Goal: Task Accomplishment & Management: Manage account settings

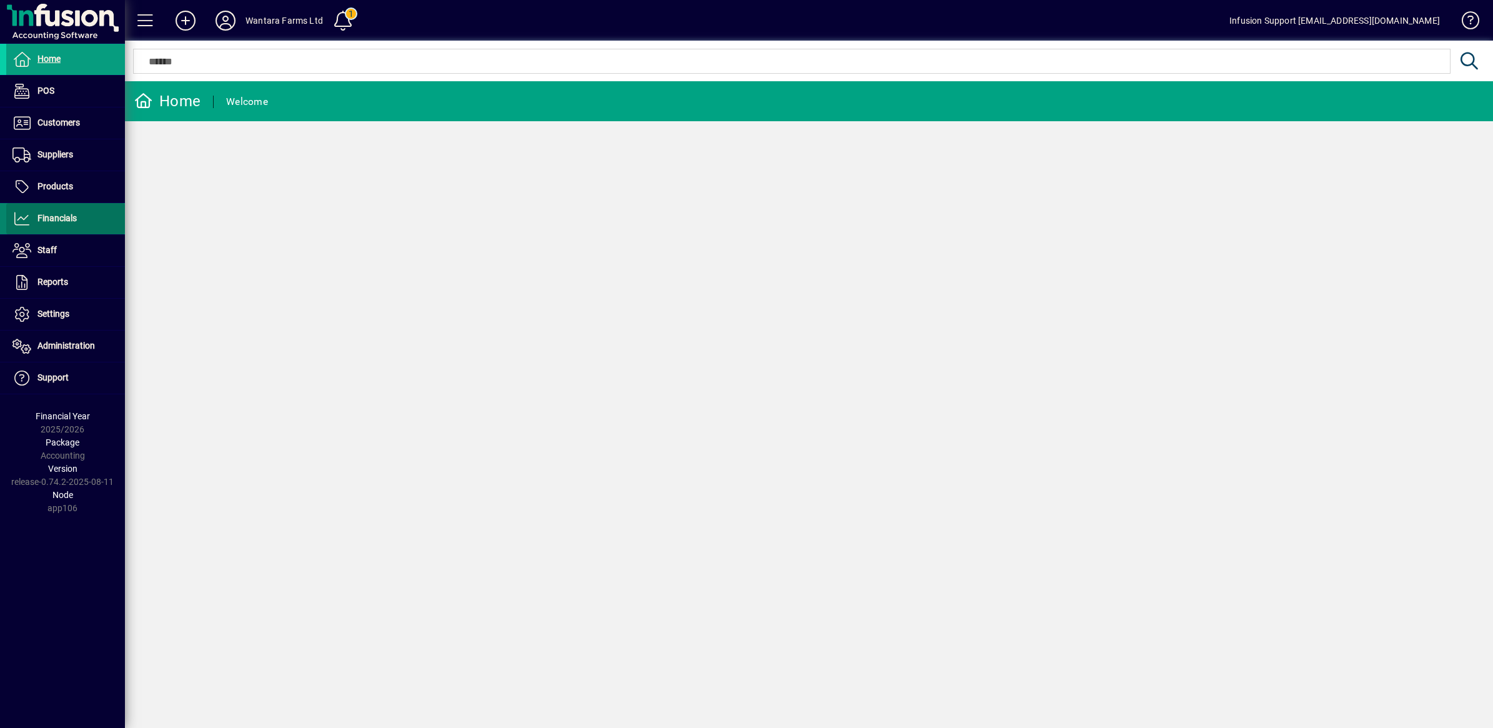
click at [69, 219] on span "Financials" at bounding box center [56, 218] width 39 height 10
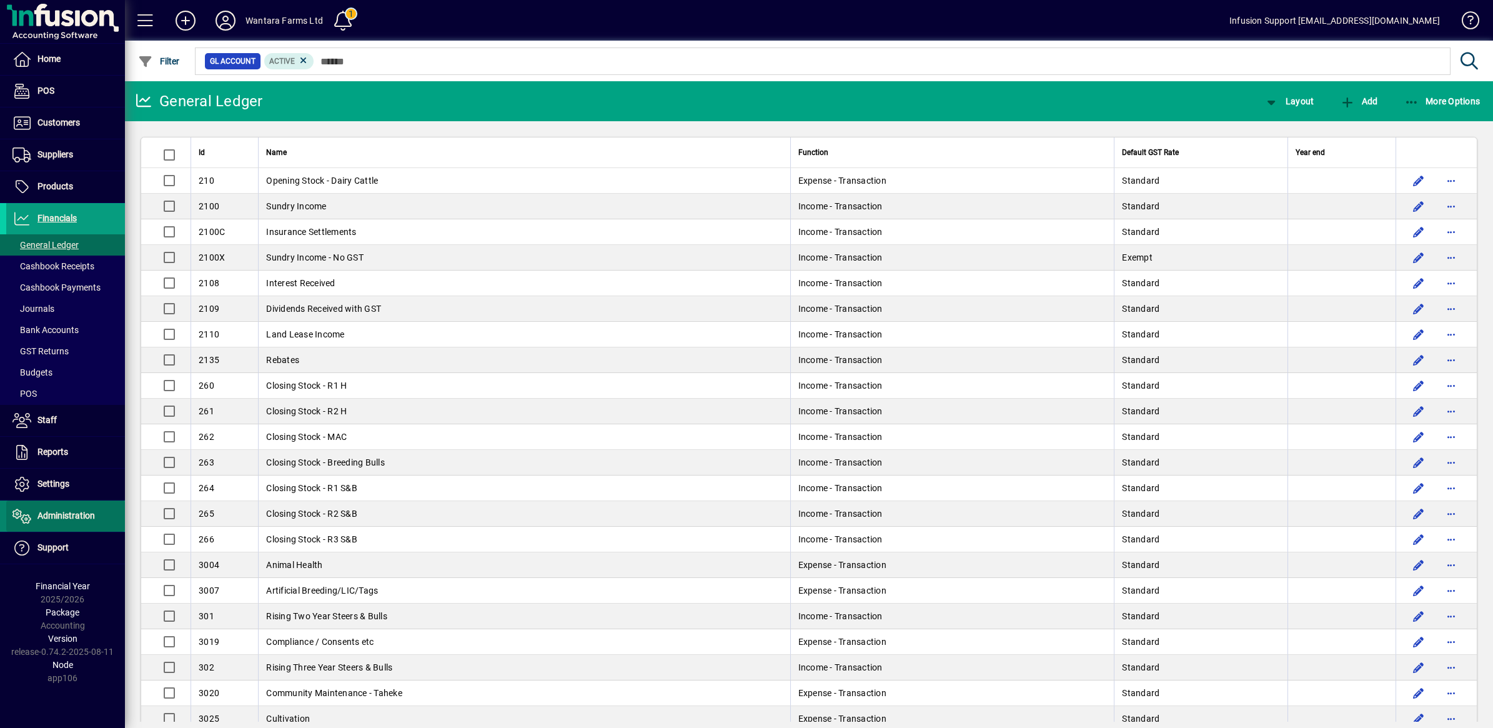
click at [72, 514] on span "Administration" at bounding box center [65, 515] width 57 height 10
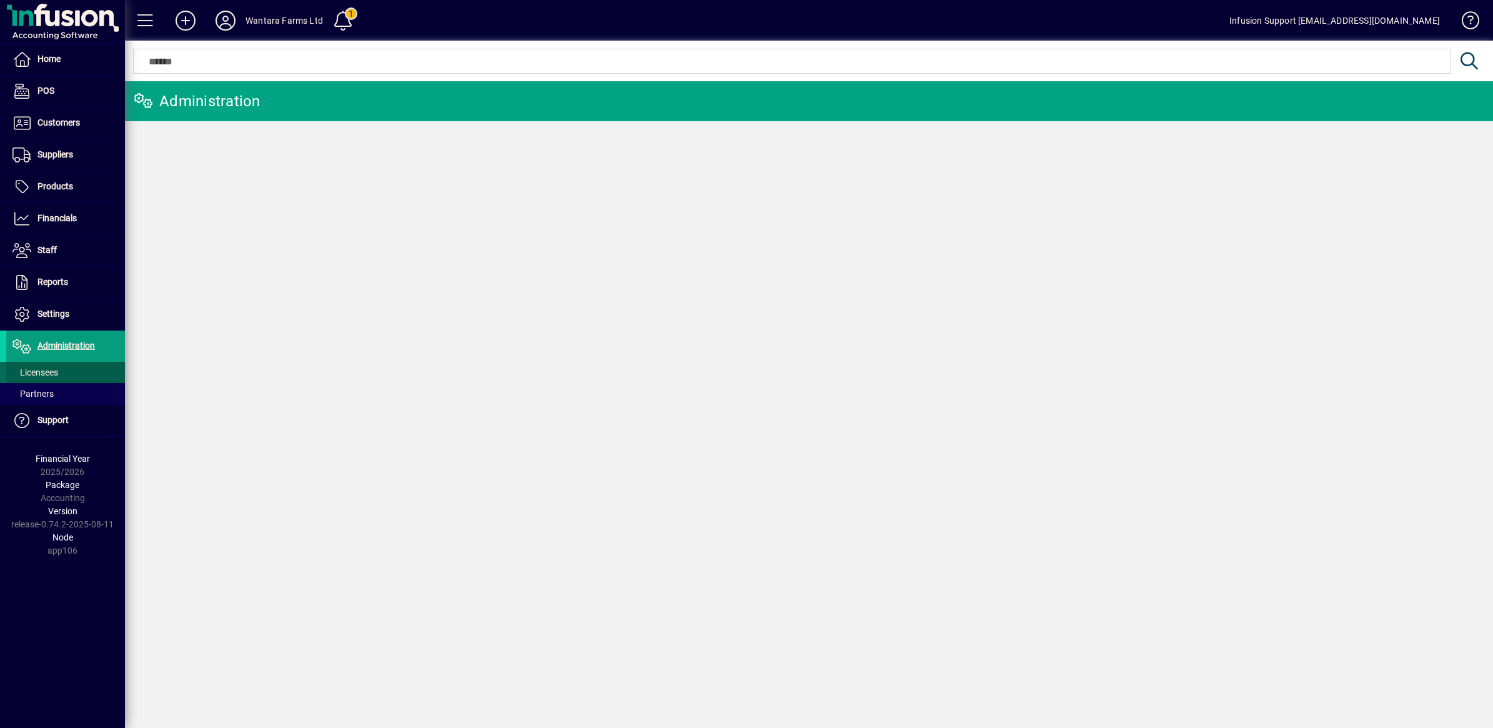
click at [47, 369] on span "Licensees" at bounding box center [35, 372] width 46 height 10
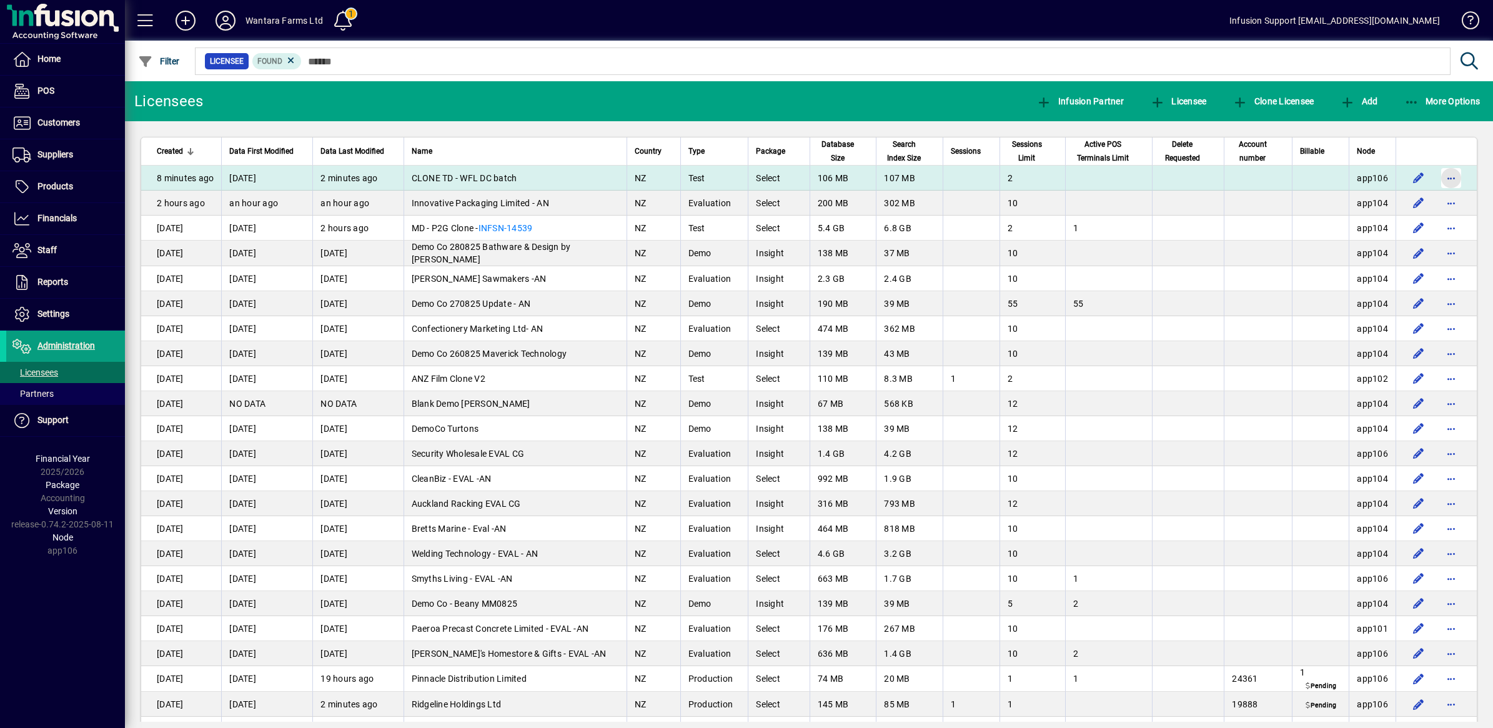
click at [1436, 175] on span "button" at bounding box center [1451, 178] width 30 height 30
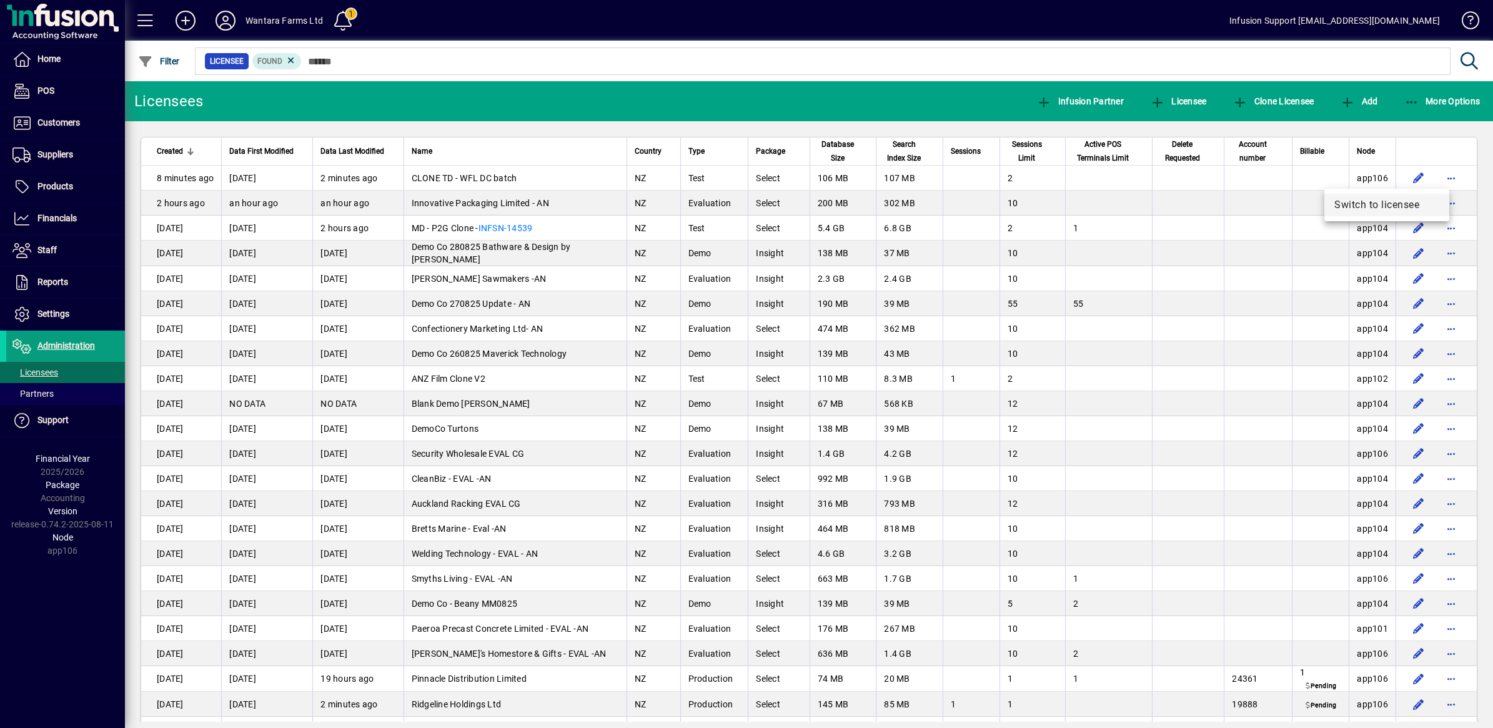
click at [1354, 202] on span "Switch to licensee" at bounding box center [1386, 204] width 105 height 15
